Goal: Complete application form

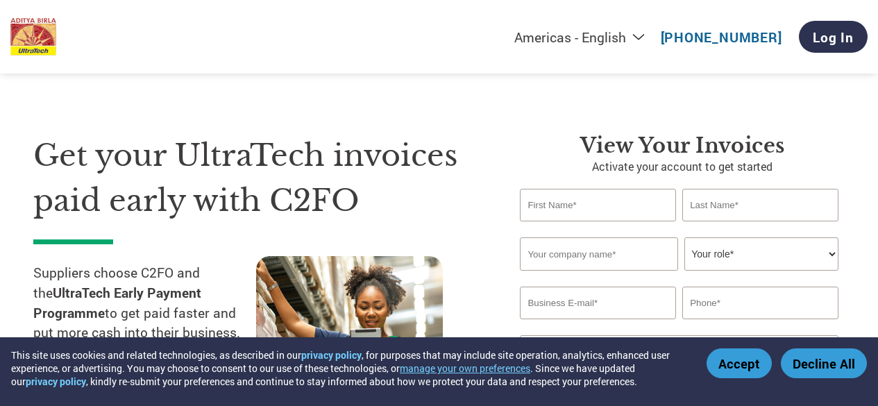
select select "en-[GEOGRAPHIC_DATA]"
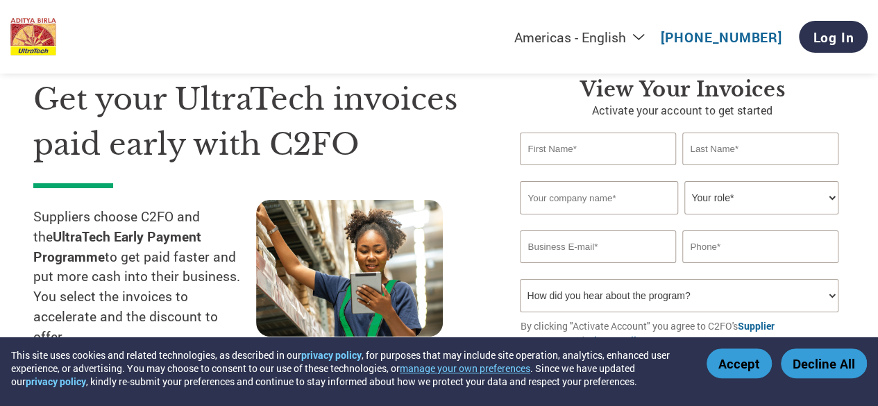
scroll to position [53, 0]
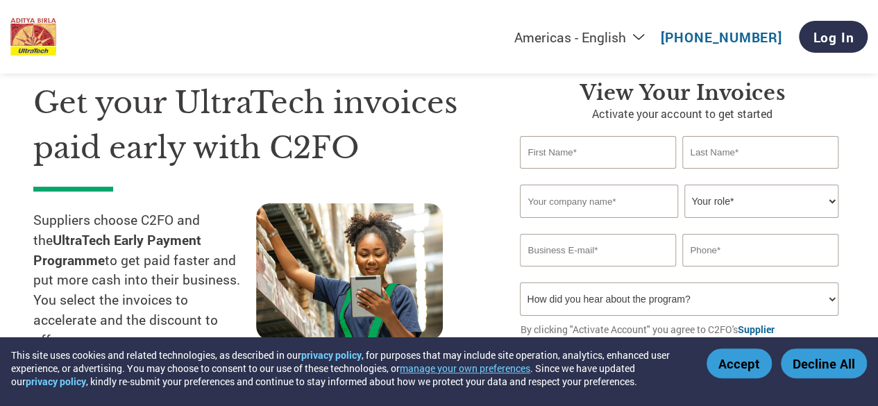
click at [624, 203] on input "text" at bounding box center [599, 201] width 158 height 33
click at [717, 207] on select "Your role* CFO Controller Credit Manager Finance Director Treasurer CEO Preside…" at bounding box center [761, 201] width 153 height 33
click at [600, 255] on input "email" at bounding box center [598, 250] width 156 height 33
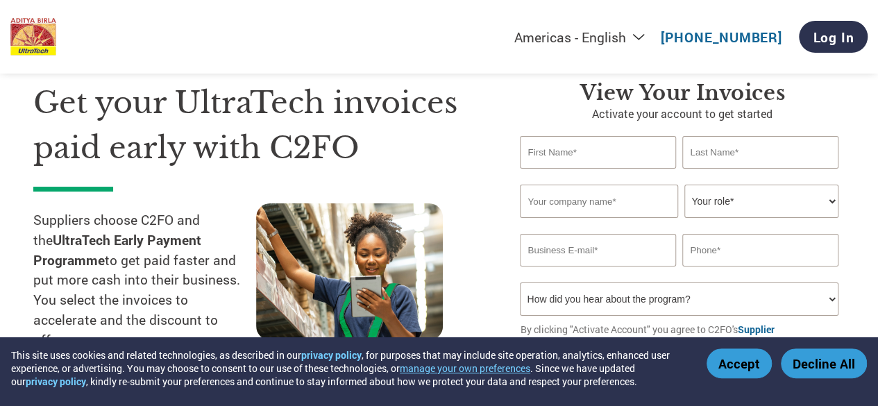
click at [739, 253] on input "text" at bounding box center [761, 250] width 156 height 33
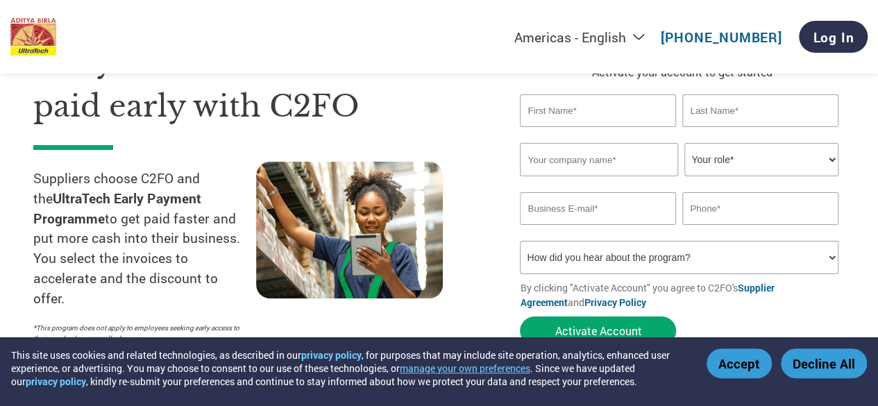
scroll to position [91, 0]
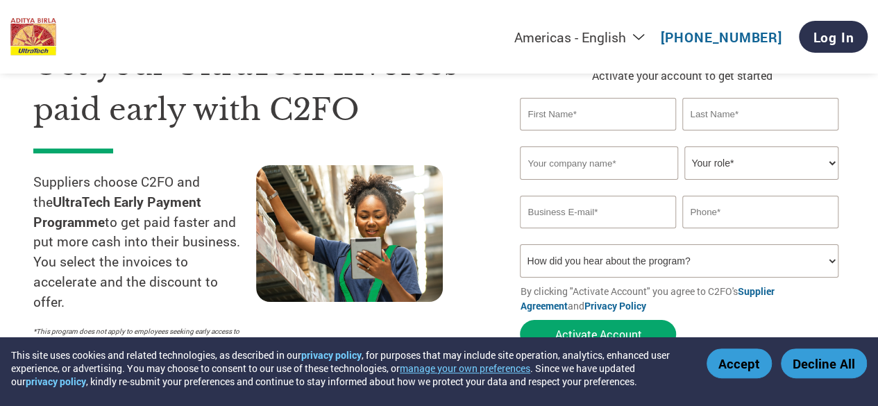
click at [707, 269] on select "How did you hear about the program? Received a letter Email Social Media Online…" at bounding box center [679, 260] width 318 height 33
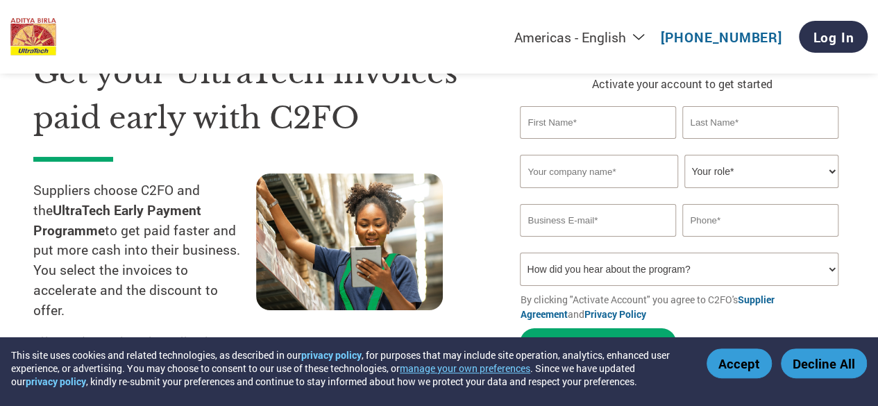
scroll to position [87, 0]
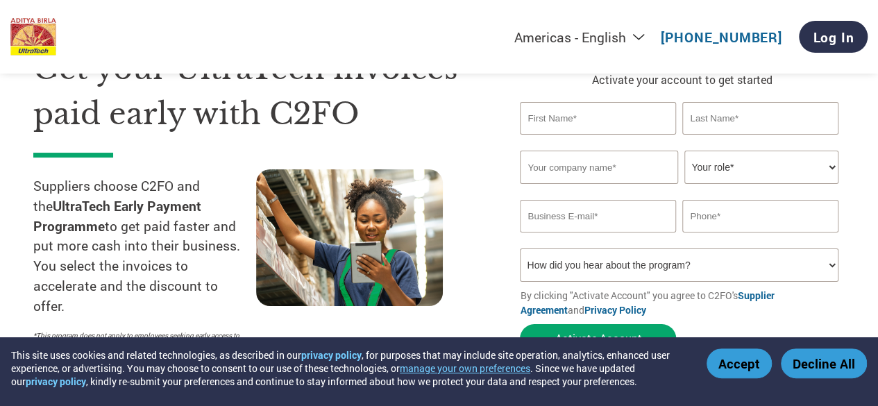
click at [471, 37] on select "Americas - English Américas - Español [GEOGRAPHIC_DATA] - Português [GEOGRAPHIC…" at bounding box center [494, 36] width 322 height 17
click at [399, 14] on div "Americas - English Américas - Español [GEOGRAPHIC_DATA] - Português [GEOGRAPHIC…" at bounding box center [439, 37] width 878 height 74
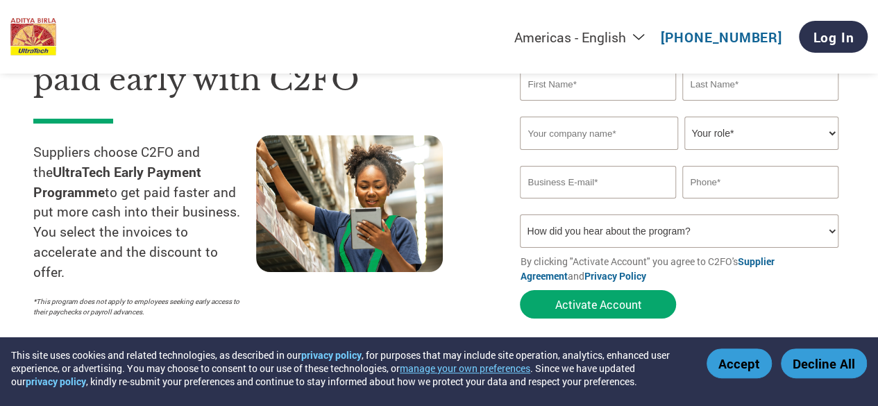
scroll to position [129, 0]
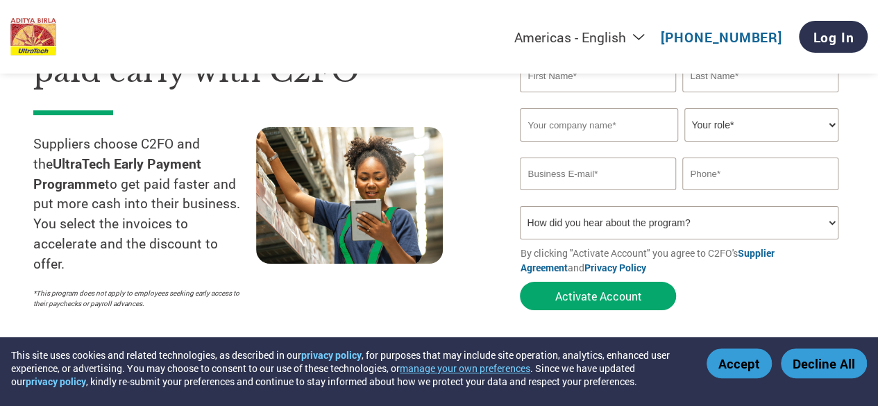
click at [417, 54] on div "Americas - English Américas - Español [GEOGRAPHIC_DATA] - Português [GEOGRAPHIC…" at bounding box center [593, 37] width 549 height 46
